Goal: Task Accomplishment & Management: Complete application form

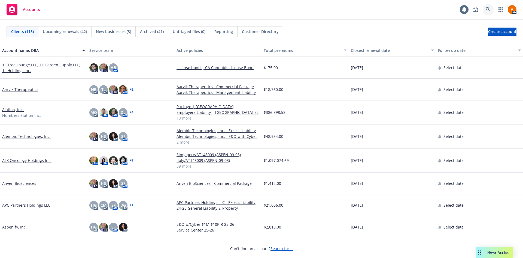
click at [490, 9] on icon at bounding box center [488, 9] width 5 height 5
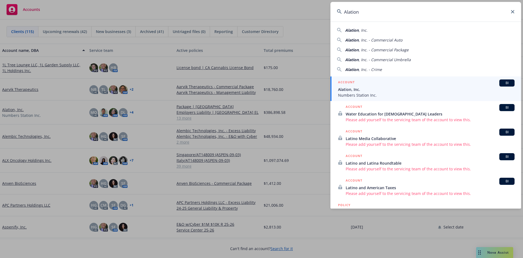
type input "Alation"
click at [379, 86] on div "ACCOUNT BI" at bounding box center [426, 82] width 177 height 7
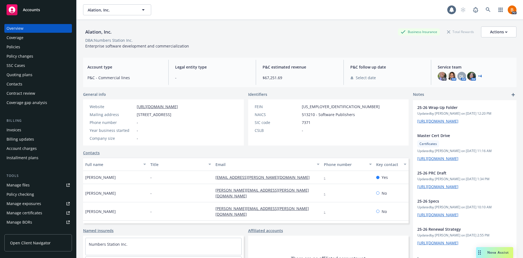
click at [19, 84] on div "Contacts" at bounding box center [15, 84] width 16 height 9
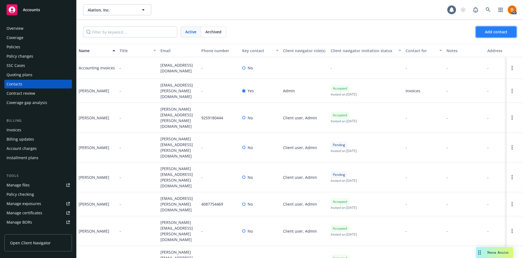
click at [499, 30] on span "Add contact" at bounding box center [496, 31] width 23 height 5
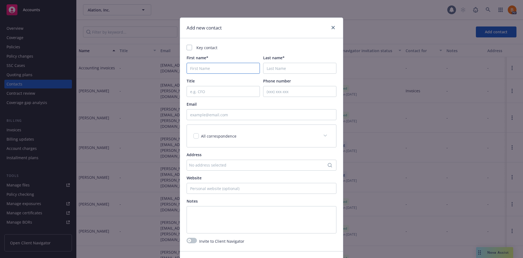
click at [187, 66] on input "First name*" at bounding box center [223, 68] width 73 height 11
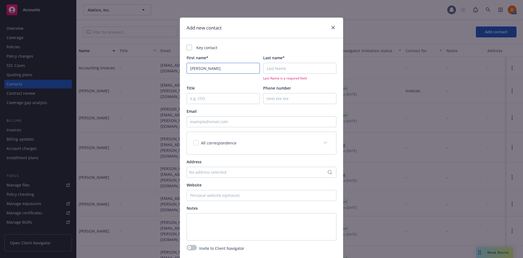
type input "[PERSON_NAME]"
click at [237, 122] on input "Email" at bounding box center [262, 121] width 150 height 11
paste input "[PERSON_NAME] <[PERSON_NAME][EMAIL_ADDRESS][PERSON_NAME][DOMAIN_NAME]>"
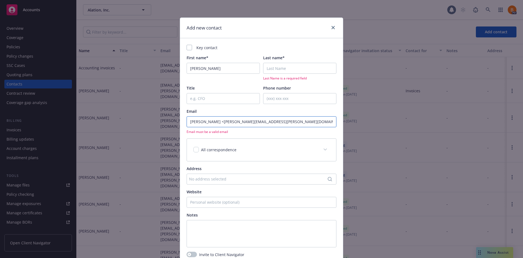
drag, startPoint x: 212, startPoint y: 121, endPoint x: 180, endPoint y: 124, distance: 31.2
click at [180, 124] on div "Key contact First name* [PERSON_NAME] Last name* Last Name is a required field …" at bounding box center [261, 150] width 163 height 225
type input "[PERSON_NAME][EMAIL_ADDRESS][PERSON_NAME][DOMAIN_NAME]>"
click at [281, 69] on input "Last name*" at bounding box center [299, 68] width 73 height 11
paste input "[PERSON_NAME] <"
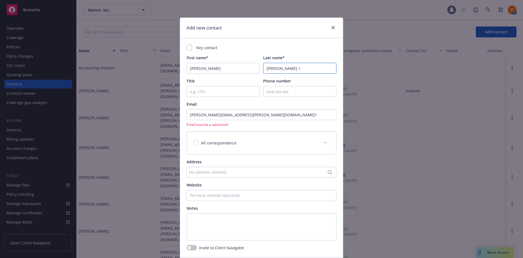
click at [294, 66] on input "[PERSON_NAME] <" at bounding box center [299, 68] width 73 height 11
drag, startPoint x: 273, startPoint y: 68, endPoint x: 245, endPoint y: 72, distance: 28.6
click at [245, 72] on div "First name* [PERSON_NAME] Last name* [PERSON_NAME]" at bounding box center [262, 64] width 150 height 19
type input "[PERSON_NAME]"
click at [213, 99] on div "Key contact First name* [PERSON_NAME] Last name* [PERSON_NAME] Title Phone numb…" at bounding box center [262, 142] width 150 height 195
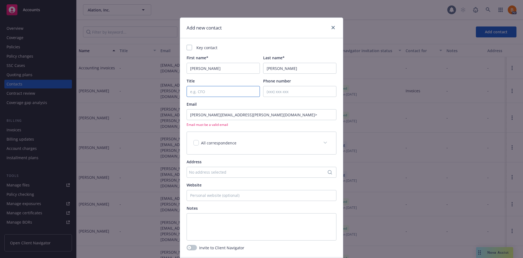
click at [205, 90] on input "Title" at bounding box center [223, 91] width 73 height 11
type input "General Counsel"
click at [253, 117] on input "[PERSON_NAME][EMAIL_ADDRESS][PERSON_NAME][DOMAIN_NAME]>" at bounding box center [262, 114] width 150 height 11
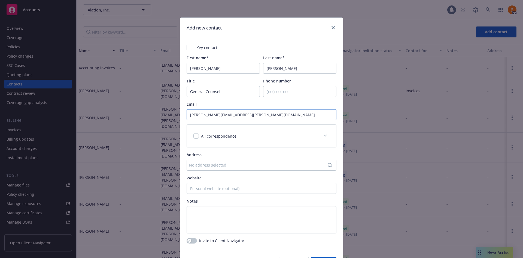
type input "[PERSON_NAME][EMAIL_ADDRESS][PERSON_NAME][DOMAIN_NAME]"
click at [221, 132] on div "All correspondence" at bounding box center [261, 136] width 149 height 22
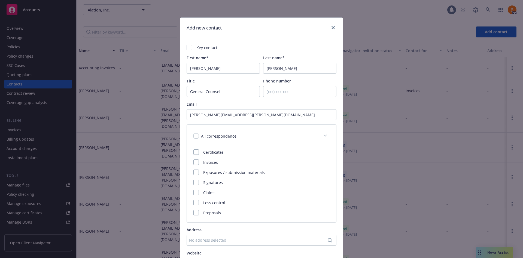
click at [243, 122] on div "Key contact First name* [PERSON_NAME] Last name* [PERSON_NAME] Title General Co…" at bounding box center [262, 176] width 150 height 263
click at [312, 128] on div "All correspondence" at bounding box center [261, 136] width 149 height 22
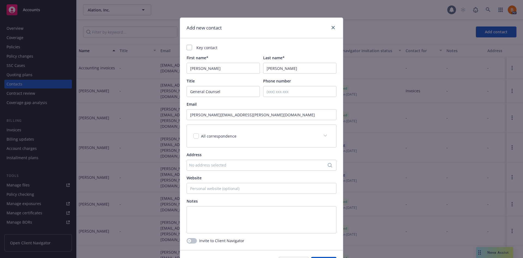
click at [263, 132] on div "All correspondence" at bounding box center [261, 136] width 149 height 22
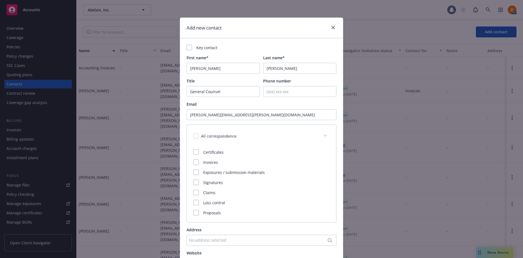
click at [263, 132] on div "All correspondence" at bounding box center [261, 136] width 149 height 22
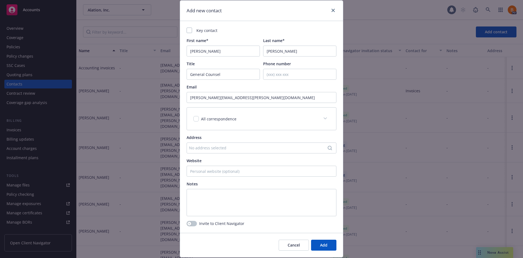
scroll to position [34, 0]
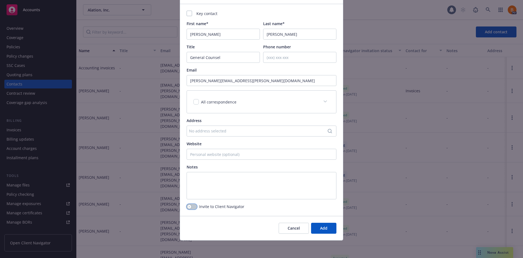
click at [189, 205] on div "button" at bounding box center [190, 206] width 4 height 4
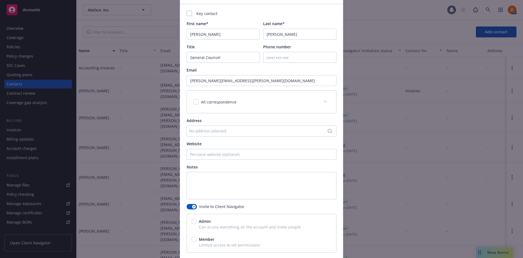
click at [195, 226] on span "Can access everything on the account and invite people" at bounding box center [261, 227] width 141 height 6
click at [197, 223] on span "Admin" at bounding box center [204, 221] width 14 height 6
click at [195, 223] on input "Admin" at bounding box center [193, 220] width 5 height 5
radio input "true"
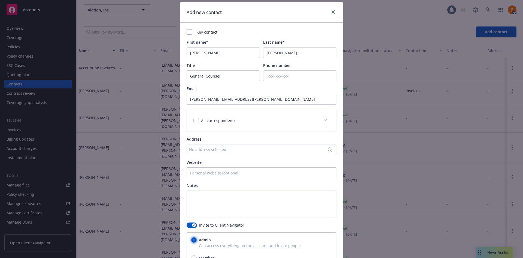
scroll to position [0, 0]
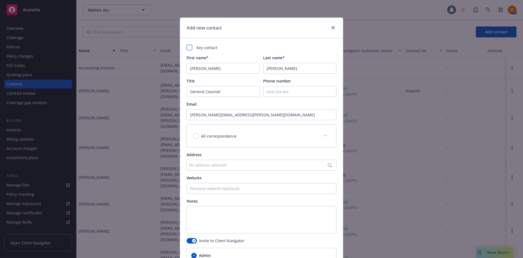
click at [187, 48] on div at bounding box center [189, 47] width 5 height 5
click at [188, 47] on rect at bounding box center [189, 47] width 5 height 5
click at [227, 137] on span "All correspondence" at bounding box center [218, 135] width 35 height 5
click at [321, 136] on span at bounding box center [325, 135] width 9 height 9
click at [195, 136] on input "checkbox" at bounding box center [196, 135] width 5 height 5
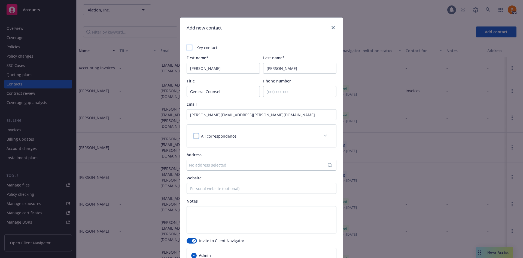
checkbox input "false"
click at [292, 47] on div "Key contact" at bounding box center [262, 48] width 150 height 6
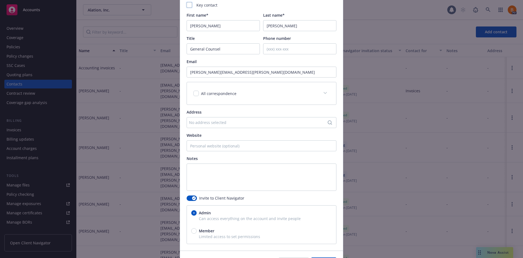
scroll to position [55, 0]
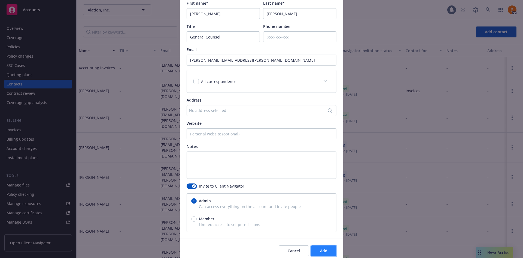
click at [324, 252] on span "Add" at bounding box center [323, 250] width 7 height 5
